Goal: Check status: Check status

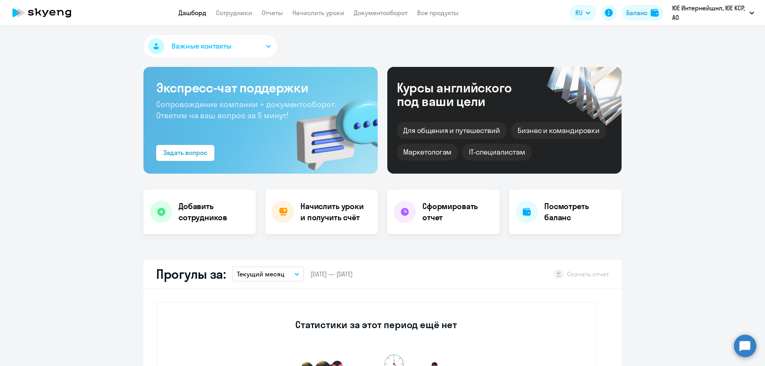
select select "30"
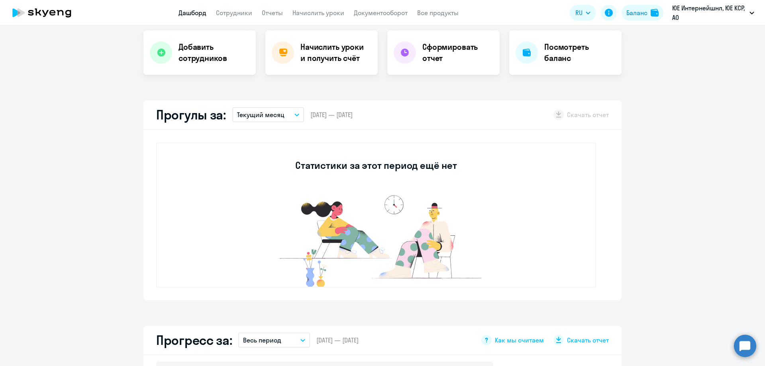
click at [292, 121] on button "Текущий месяц" at bounding box center [268, 114] width 72 height 15
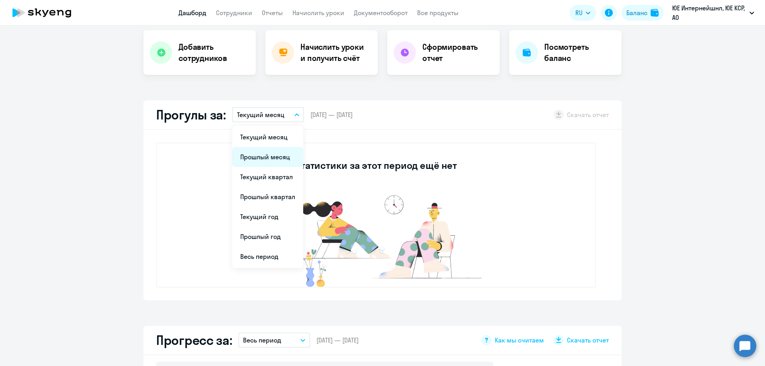
click at [255, 157] on li "Прошлый месяц" at bounding box center [267, 157] width 71 height 20
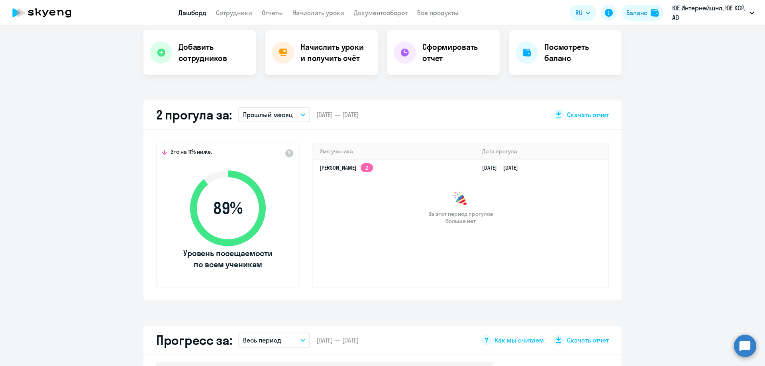
click at [300, 114] on icon "button" at bounding box center [302, 115] width 5 height 3
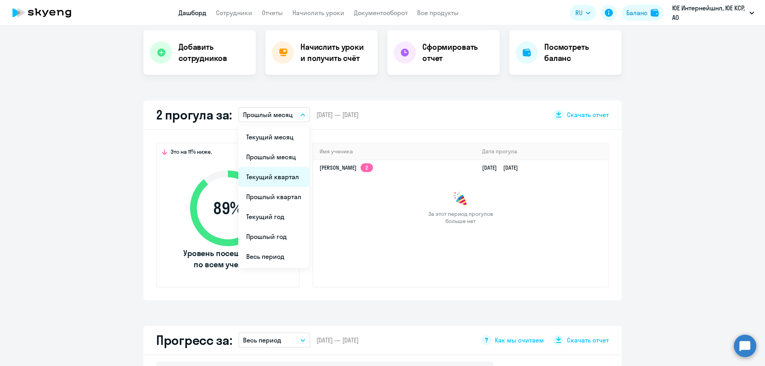
click at [282, 184] on li "Текущий квартал" at bounding box center [273, 177] width 71 height 20
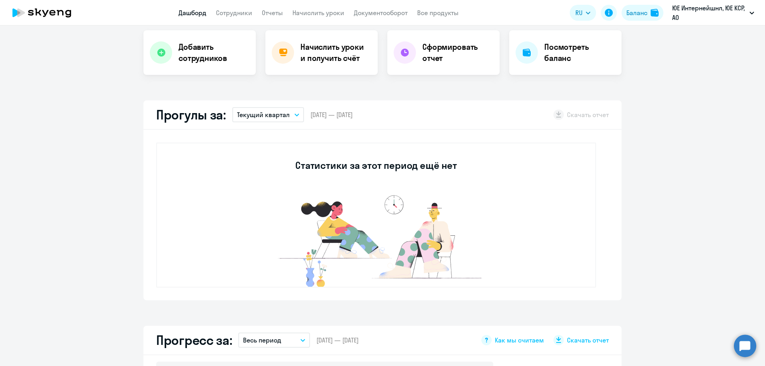
click at [294, 115] on icon "button" at bounding box center [296, 115] width 5 height 3
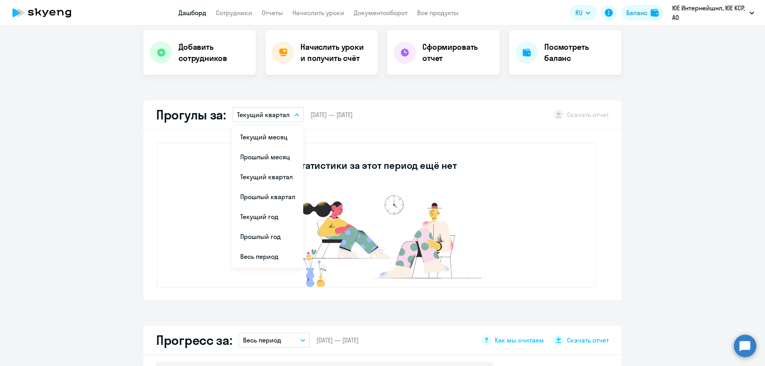
drag, startPoint x: 284, startPoint y: 156, endPoint x: 280, endPoint y: 199, distance: 42.9
click at [280, 199] on ul "Текущий месяц Прошлый месяц Текущий квартал [GEOGRAPHIC_DATA] квартал [GEOGRAPH…" at bounding box center [267, 197] width 71 height 143
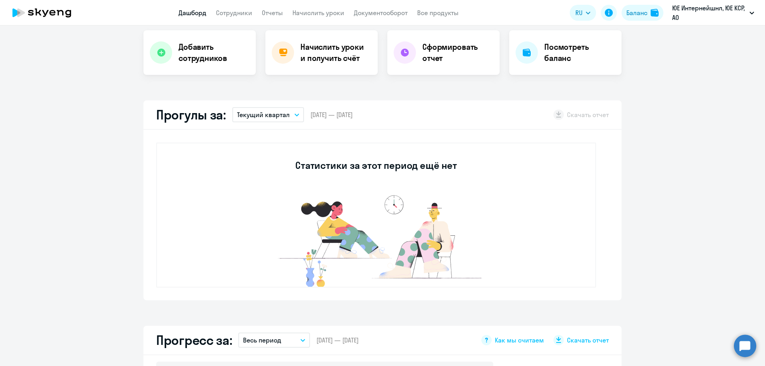
click at [282, 118] on p "Текущий квартал" at bounding box center [263, 115] width 53 height 10
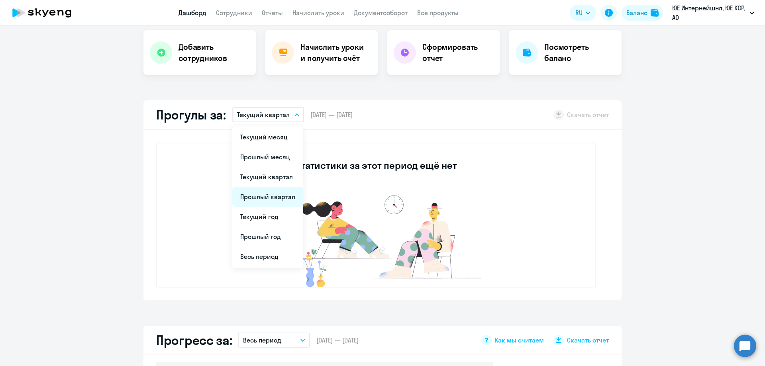
click at [274, 198] on li "Прошлый квартал" at bounding box center [267, 197] width 71 height 20
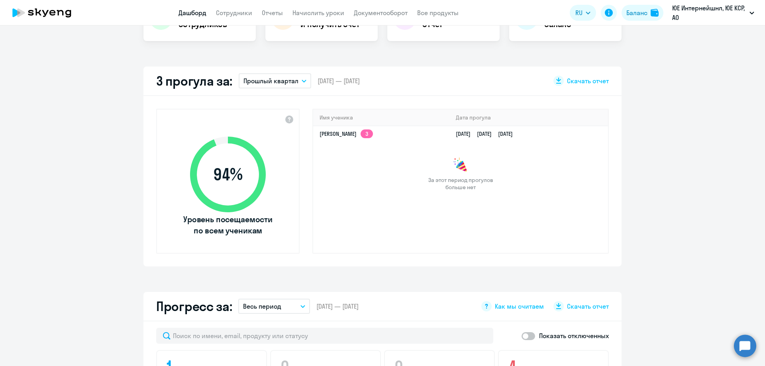
scroll to position [165, 0]
